Goal: Find specific page/section: Find specific page/section

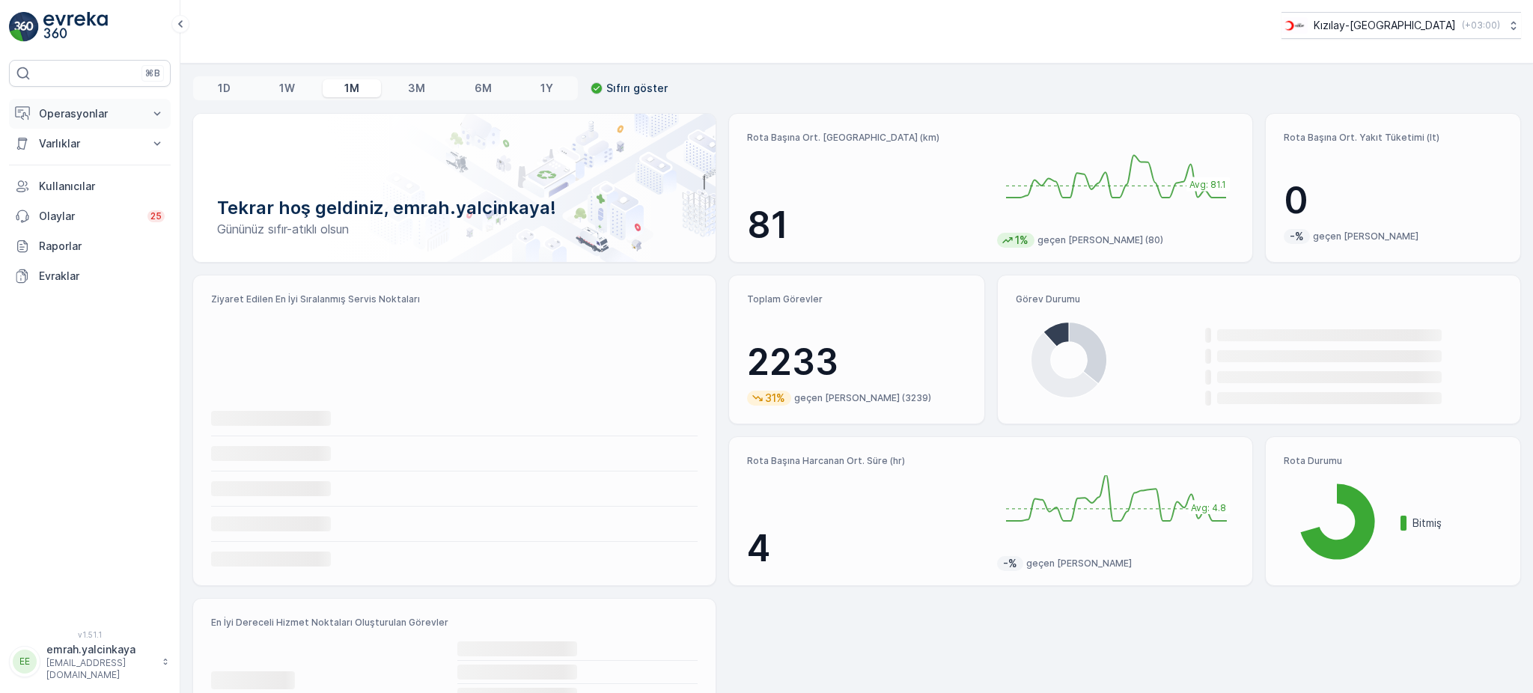
click at [32, 119] on button "Operasyonlar" at bounding box center [90, 114] width 162 height 30
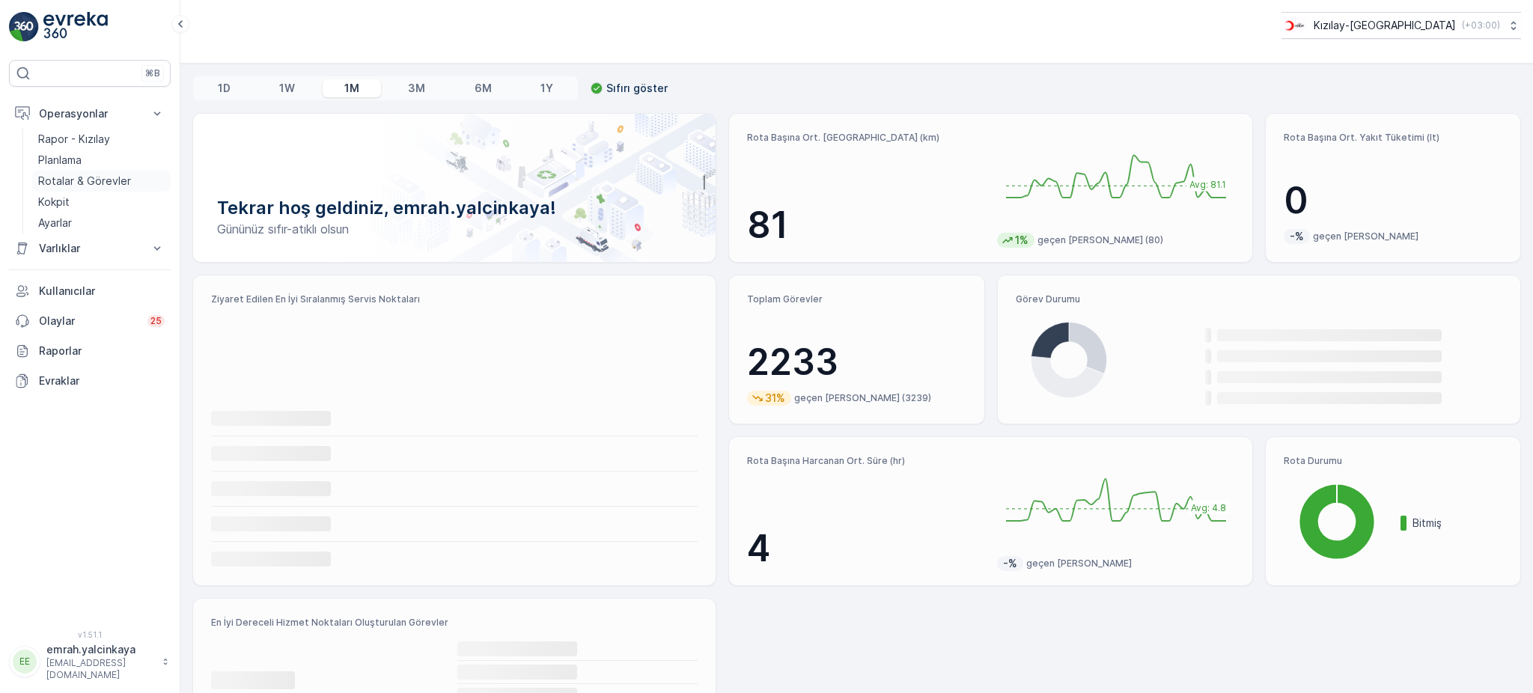
click at [73, 176] on p "Rotalar & Görevler" at bounding box center [84, 181] width 93 height 15
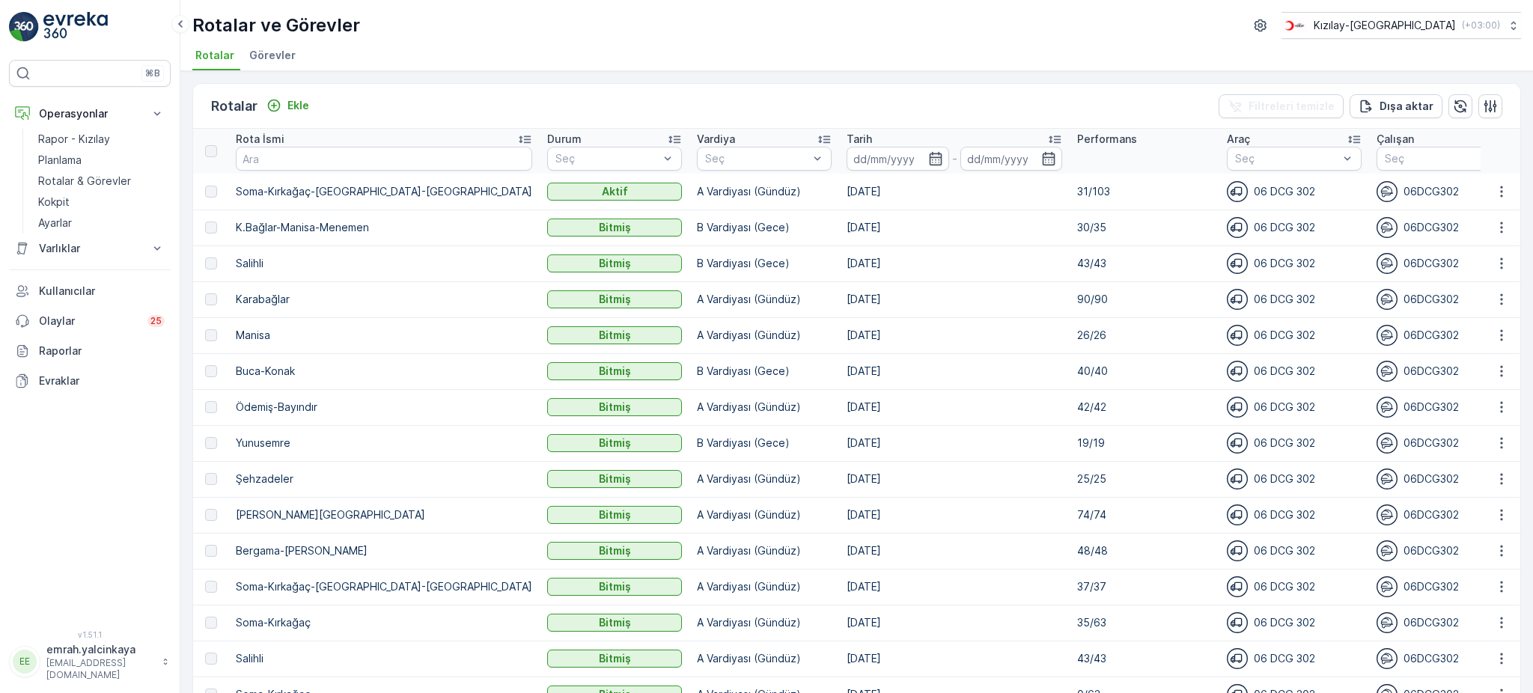
click at [1077, 190] on p "31/103" at bounding box center [1144, 191] width 135 height 15
click at [1456, 41] on div "Rotalar ve Görevler Kızılay-İzmir ( +03:00 ) Rotalar Görevler" at bounding box center [856, 35] width 1353 height 71
click at [1455, 28] on div "Kızılay-İzmir ( +03:00 )" at bounding box center [1390, 25] width 219 height 16
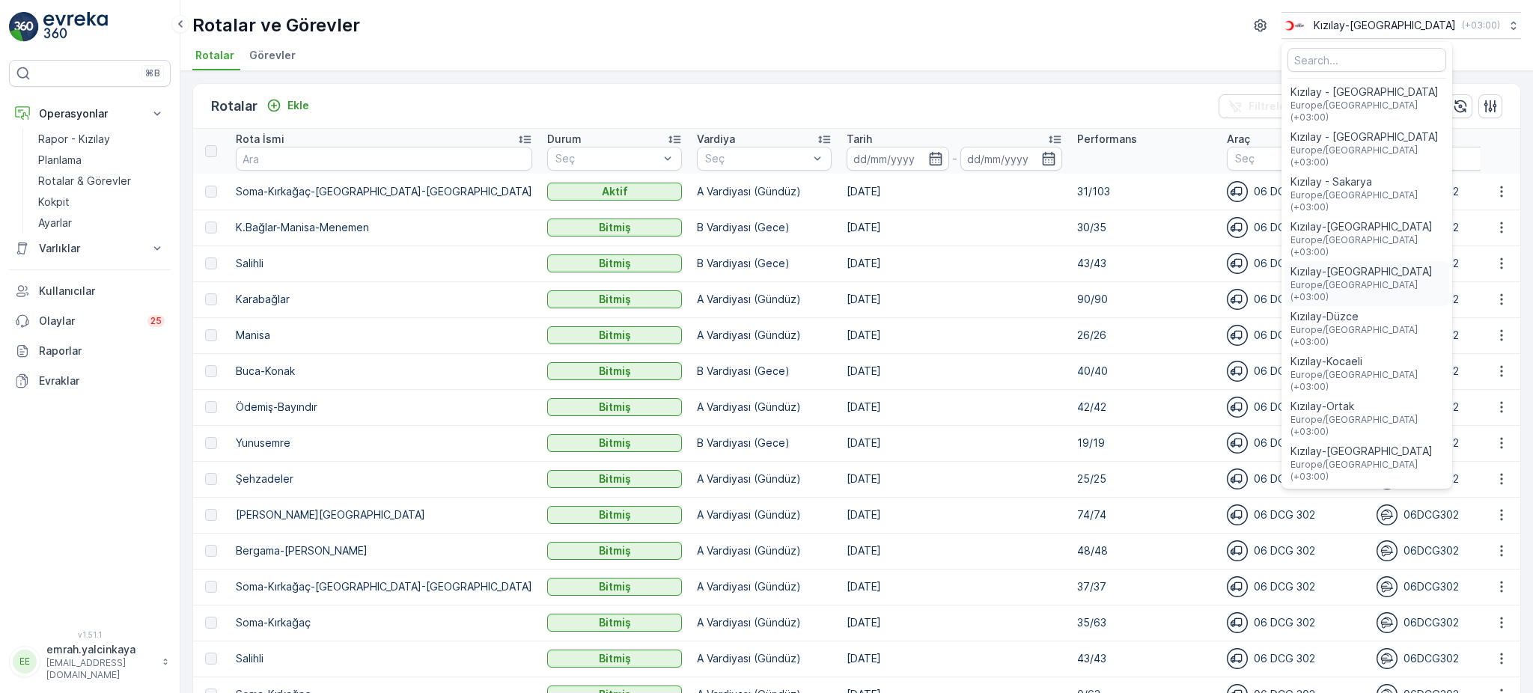
click at [1417, 279] on span "Europe/Istanbul (+03:00)" at bounding box center [1367, 291] width 153 height 24
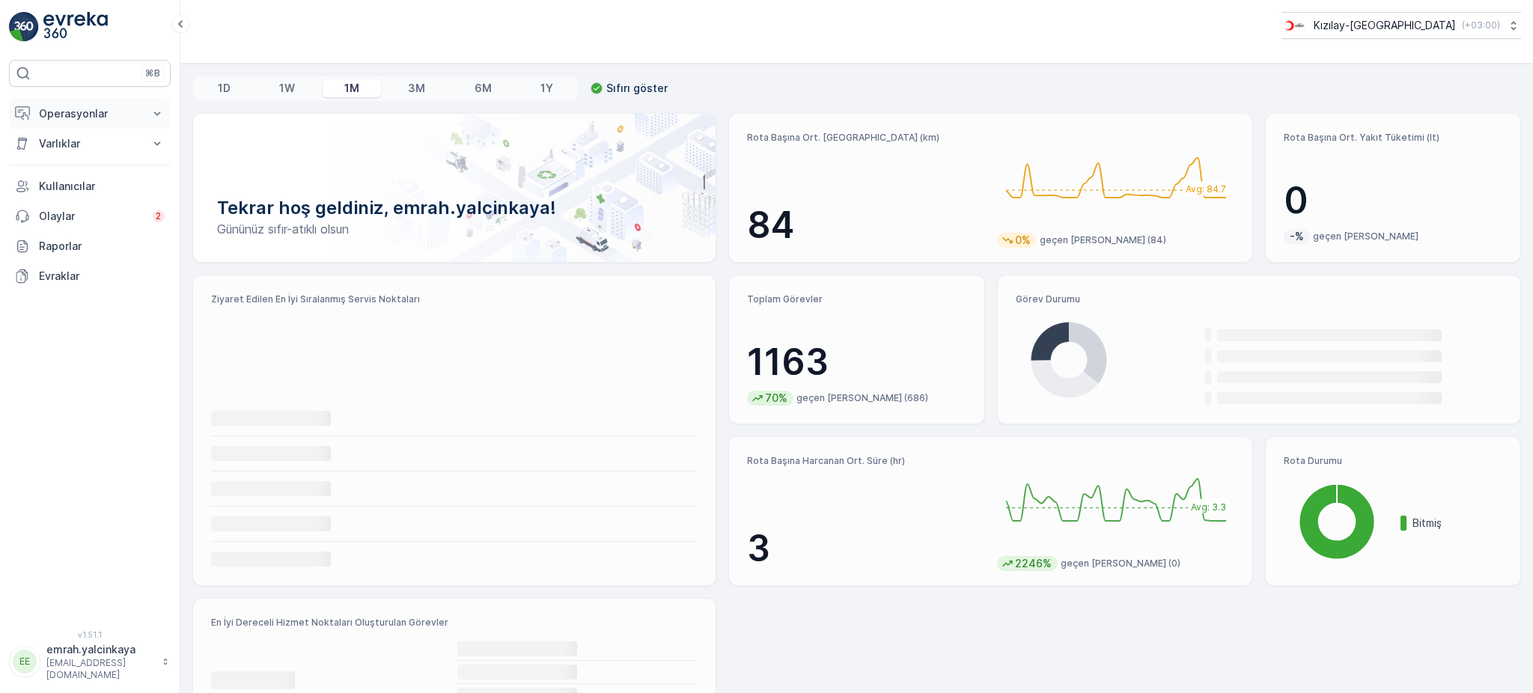
click at [82, 118] on p "Operasyonlar" at bounding box center [90, 113] width 102 height 15
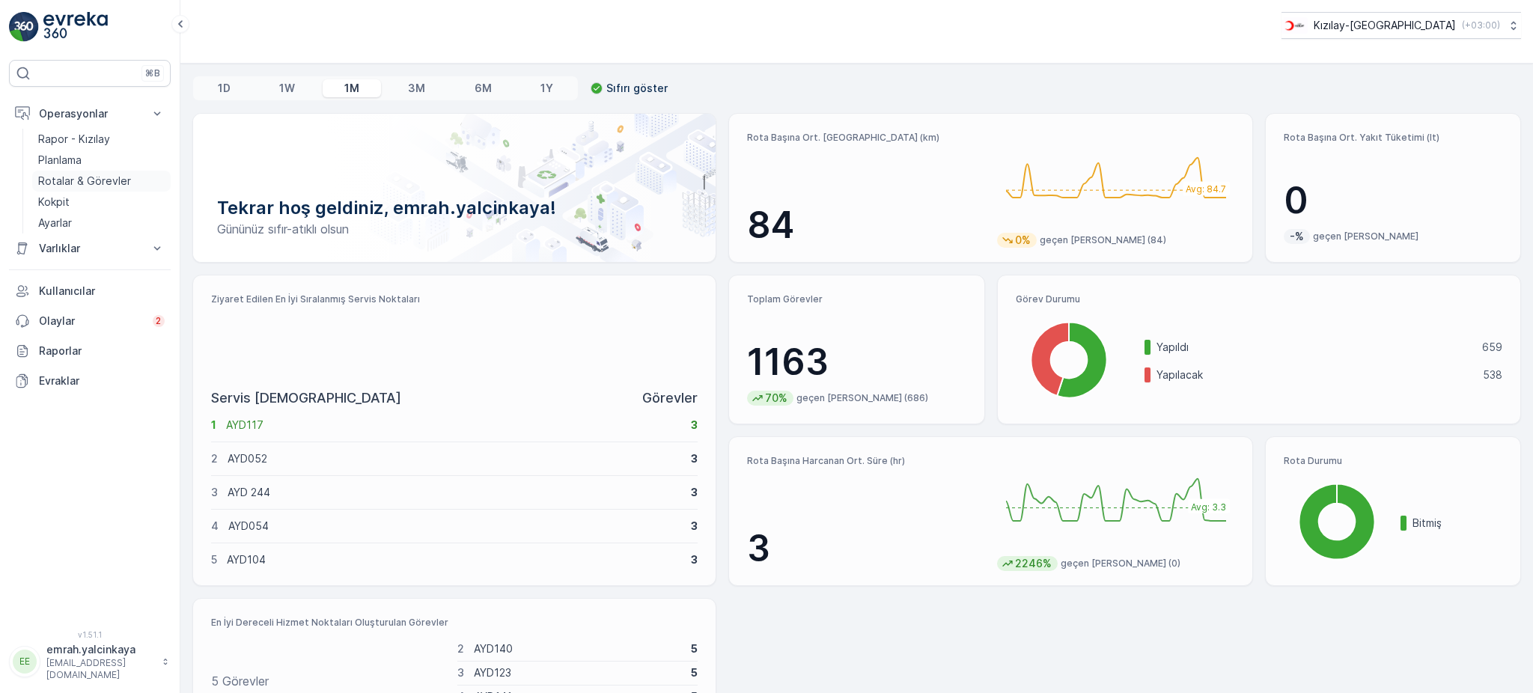
click at [92, 183] on p "Rotalar & Görevler" at bounding box center [84, 181] width 93 height 15
